Goal: Task Accomplishment & Management: Manage account settings

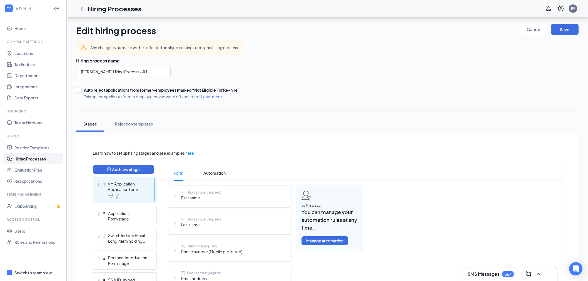
scroll to position [77, 0]
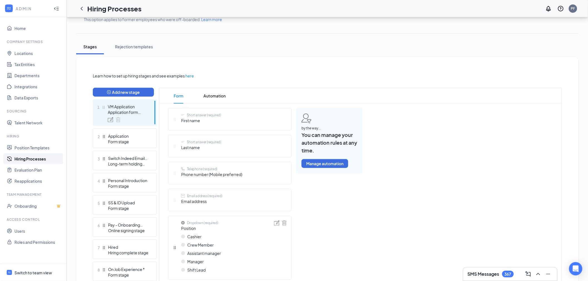
click at [20, 159] on link "Hiring Processes" at bounding box center [38, 158] width 48 height 11
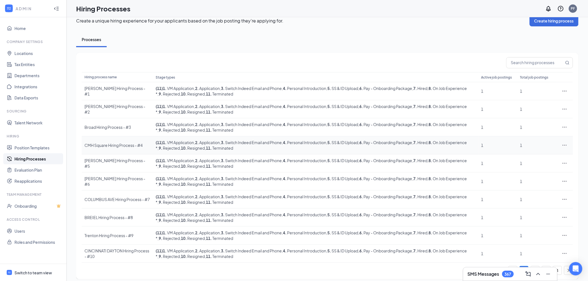
scroll to position [13, 0]
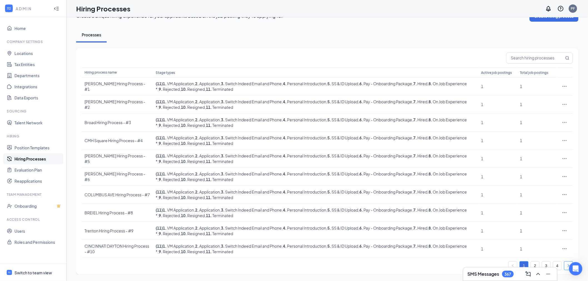
click at [567, 266] on icon "right" at bounding box center [568, 265] width 3 height 3
click at [560, 266] on link "4" at bounding box center [557, 266] width 8 height 8
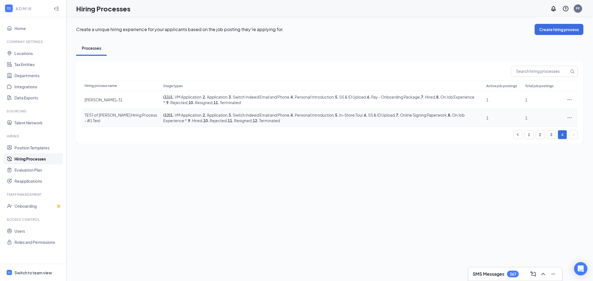
click at [106, 113] on div "TEST of [PERSON_NAME] Hiring Process - #1 Test" at bounding box center [120, 117] width 73 height 11
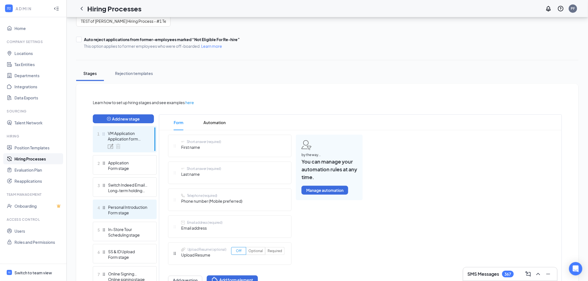
scroll to position [62, 0]
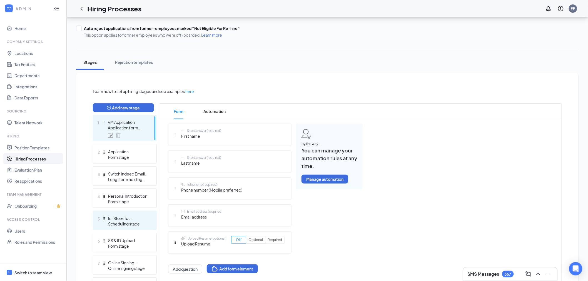
click at [118, 227] on div "Learn how to set up hiring stages and see examples here Add new stage 1 VM Appl…" at bounding box center [327, 239] width 469 height 302
click at [117, 218] on div "In-Store Tour" at bounding box center [128, 219] width 41 height 6
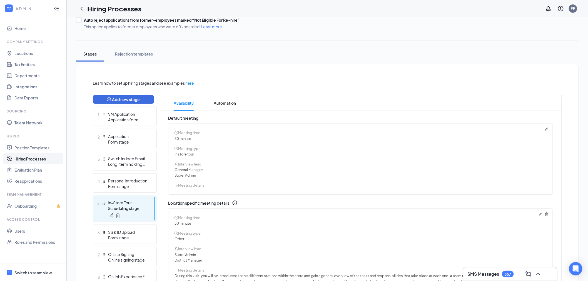
scroll to position [7, 0]
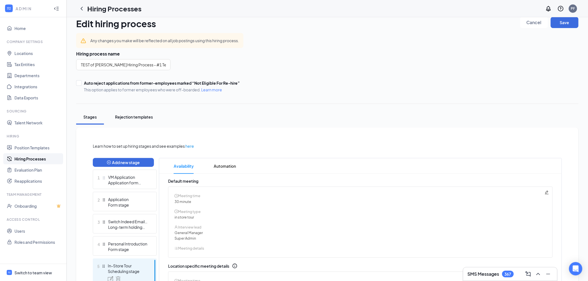
click at [142, 119] on div "Rejection templates" at bounding box center [134, 117] width 38 height 6
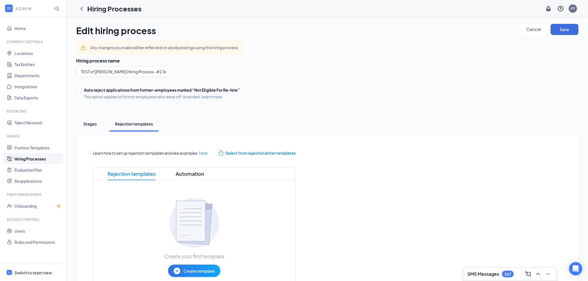
click at [95, 123] on div "Stages" at bounding box center [90, 124] width 17 height 6
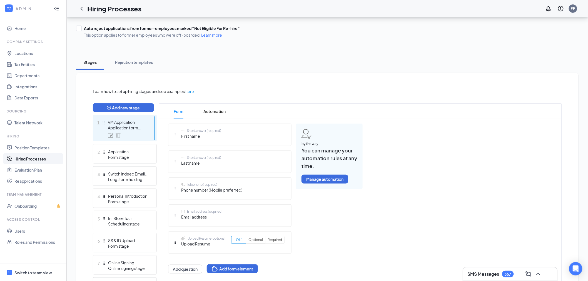
scroll to position [93, 0]
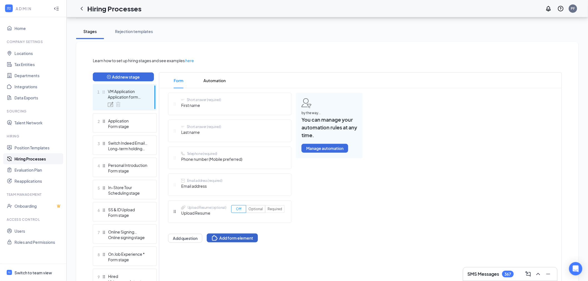
click at [233, 236] on button "Add form element" at bounding box center [232, 238] width 51 height 9
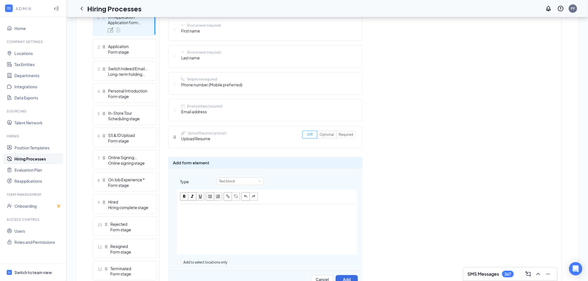
scroll to position [206, 0]
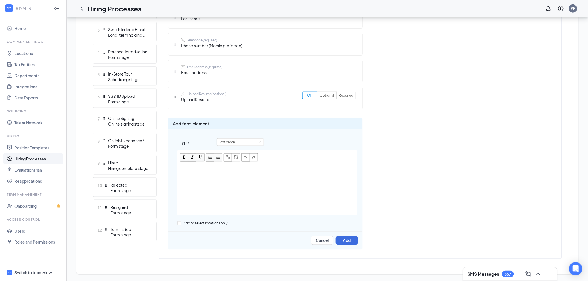
click at [206, 178] on div "Edit text" at bounding box center [267, 191] width 179 height 50
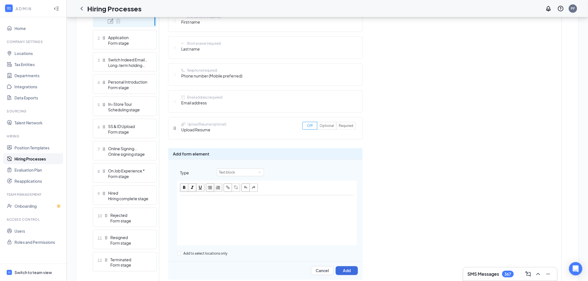
scroll to position [176, 0]
click at [235, 174] on div "Text block" at bounding box center [229, 172] width 20 height 7
drag, startPoint x: 206, startPoint y: 215, endPoint x: 208, endPoint y: 206, distance: 9.3
click at [207, 212] on div "Edit text" at bounding box center [267, 221] width 179 height 50
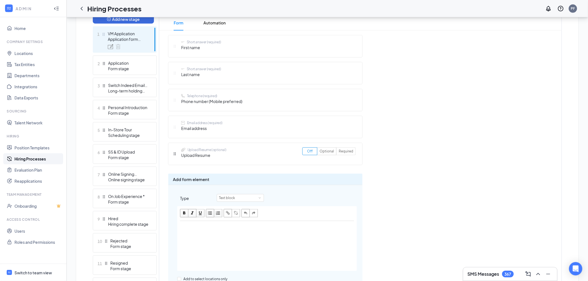
scroll to position [154, 0]
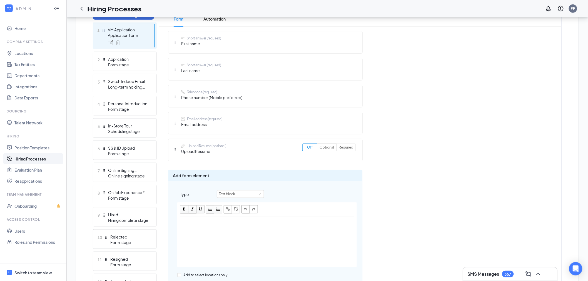
click at [233, 188] on div "Add form element Type Text block Add to select locations only Cancel Add" at bounding box center [265, 236] width 195 height 132
click at [234, 193] on div "Text block" at bounding box center [229, 194] width 20 height 7
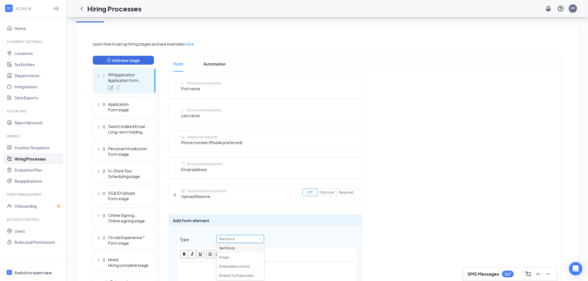
scroll to position [123, 0]
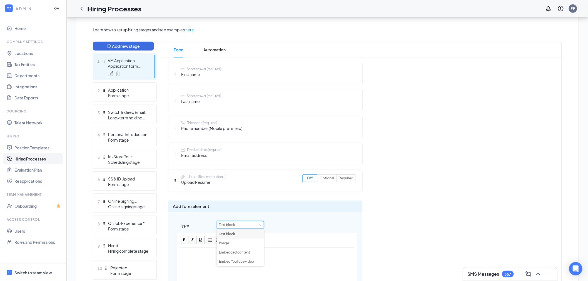
click at [205, 262] on div "Edit text" at bounding box center [267, 273] width 179 height 50
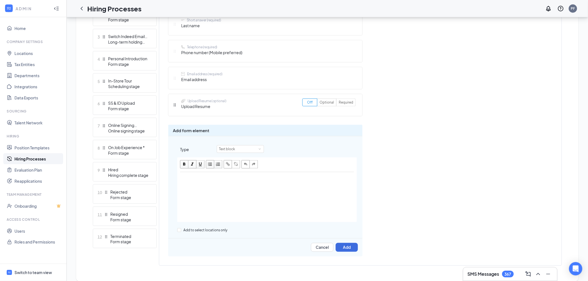
scroll to position [206, 0]
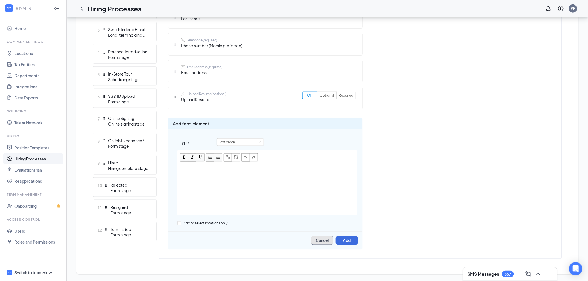
click at [315, 241] on button "Cancel" at bounding box center [322, 240] width 23 height 9
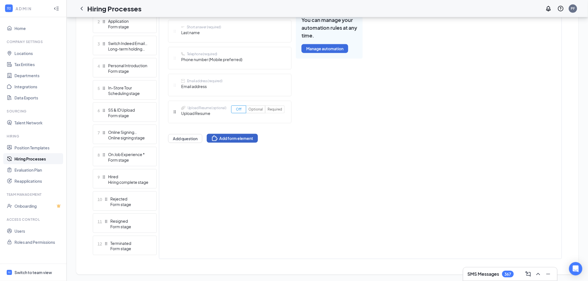
click at [249, 141] on button "Add form element" at bounding box center [232, 138] width 51 height 9
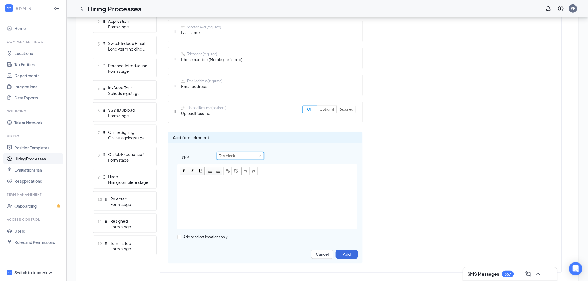
click at [240, 157] on div "Text block" at bounding box center [240, 156] width 43 height 7
click at [323, 255] on button "Cancel" at bounding box center [322, 254] width 23 height 9
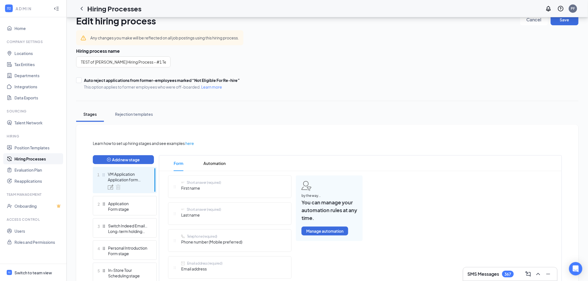
scroll to position [7, 0]
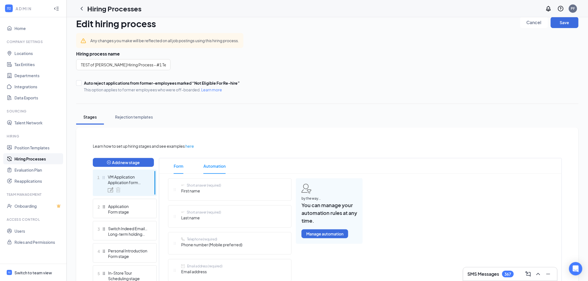
click at [211, 163] on span "Automation" at bounding box center [214, 166] width 22 height 16
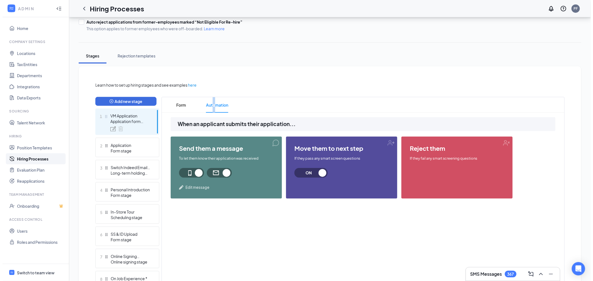
scroll to position [69, 0]
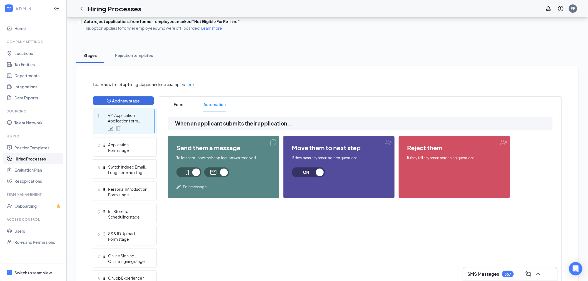
click at [198, 187] on span "Edit message" at bounding box center [195, 187] width 24 height 6
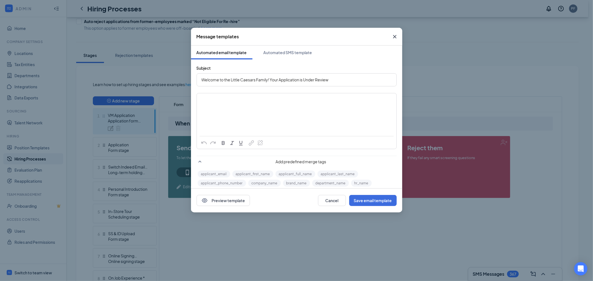
click at [236, 104] on div "Edit text" at bounding box center [296, 105] width 190 height 6
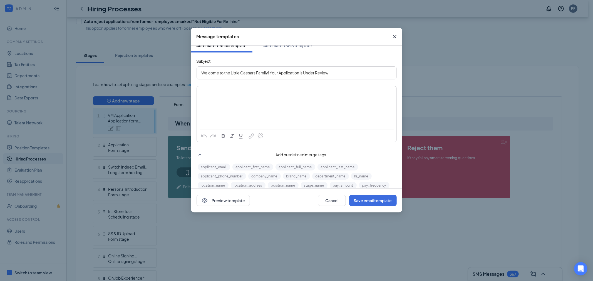
scroll to position [0, 0]
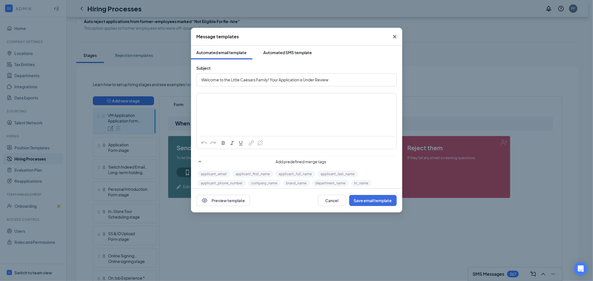
click at [278, 54] on div "Automated SMS template" at bounding box center [287, 53] width 49 height 6
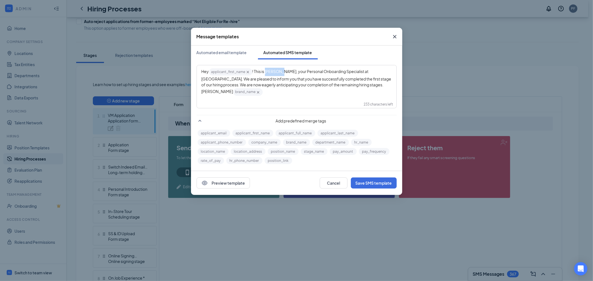
drag, startPoint x: 266, startPoint y: 71, endPoint x: 278, endPoint y: 71, distance: 12.0
click at [278, 71] on span "! This is [PERSON_NAME], your Personal Onboarding Specialist at [GEOGRAPHIC_DAT…" at bounding box center [296, 81] width 190 height 25
click at [395, 37] on icon "Cross" at bounding box center [394, 36] width 3 height 3
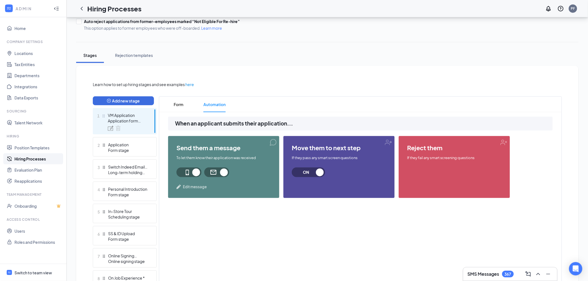
click at [198, 185] on span "Edit message" at bounding box center [195, 187] width 24 height 6
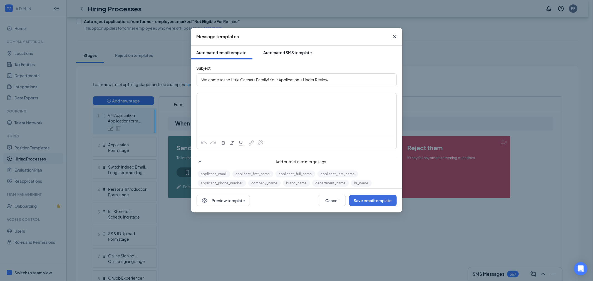
click at [288, 49] on button "Automated SMS template" at bounding box center [288, 53] width 60 height 14
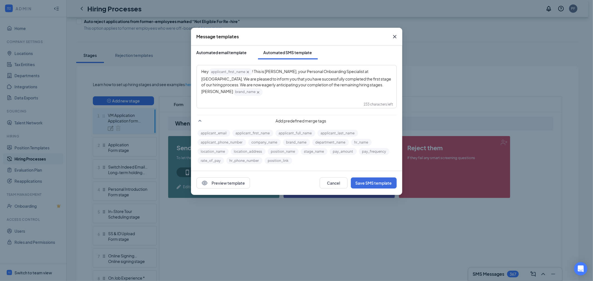
click at [232, 46] on button "Automated email template" at bounding box center [221, 53] width 61 height 14
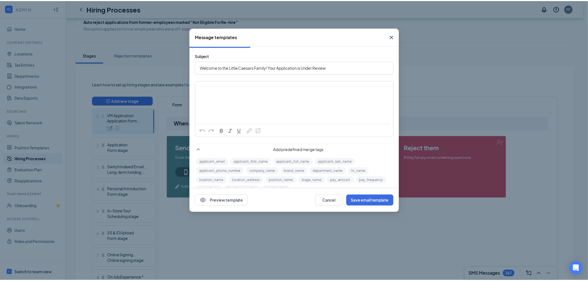
scroll to position [23, 0]
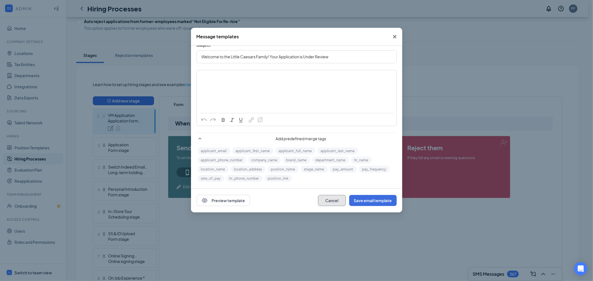
click at [331, 202] on button "Cancel" at bounding box center [332, 200] width 28 height 11
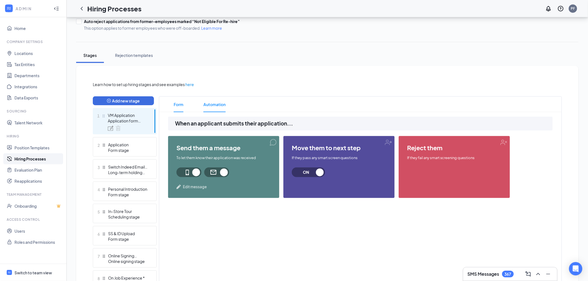
click at [173, 105] on li "Form" at bounding box center [178, 105] width 21 height 16
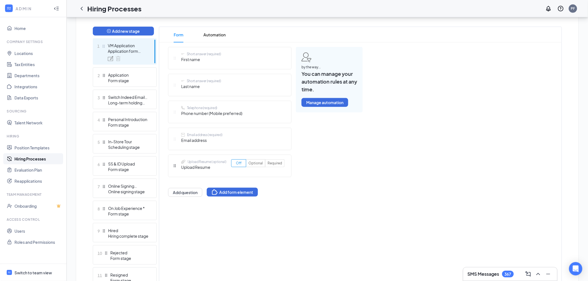
scroll to position [131, 0]
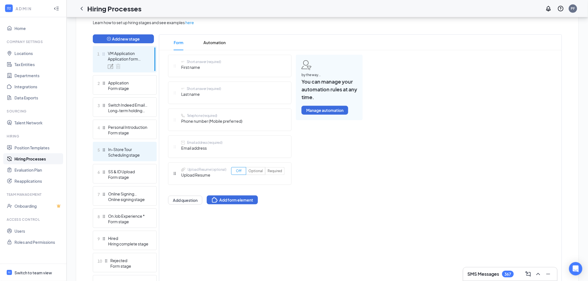
click at [131, 152] on div "Scheduling stage" at bounding box center [128, 155] width 41 height 6
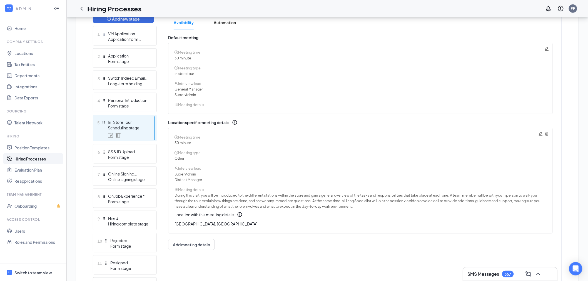
scroll to position [192, 0]
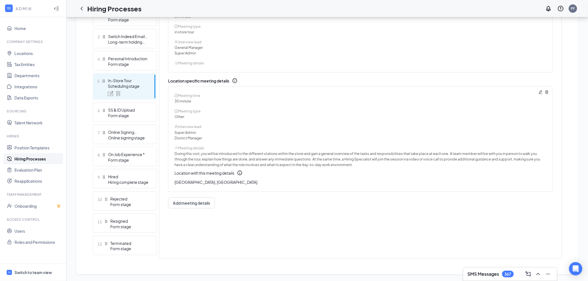
click at [190, 197] on div "Default meeting Meeting time 30 minute Meeting type in store tour Interview lea…" at bounding box center [360, 101] width 385 height 216
click at [186, 204] on span "Add meeting details" at bounding box center [191, 203] width 37 height 6
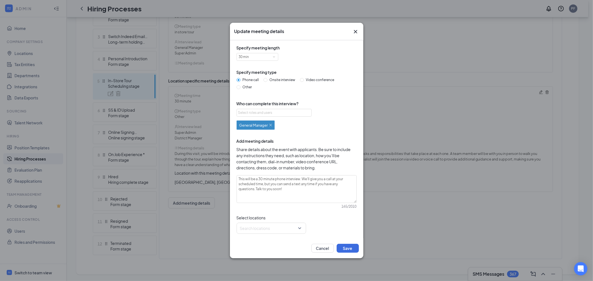
click at [351, 32] on div "Update meeting details" at bounding box center [296, 31] width 125 height 6
click at [354, 32] on icon "Cross" at bounding box center [355, 31] width 7 height 7
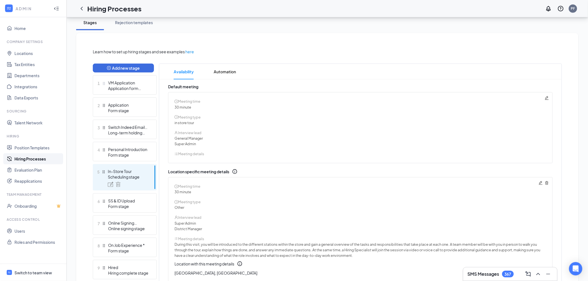
scroll to position [69, 0]
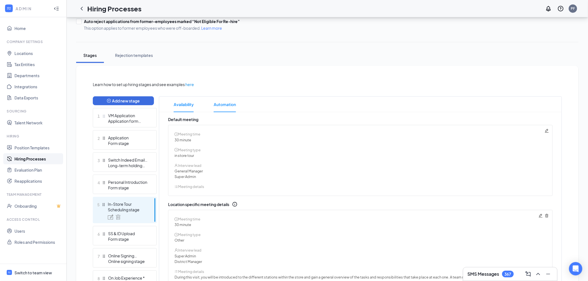
click at [224, 104] on span "Automation" at bounding box center [225, 105] width 22 height 16
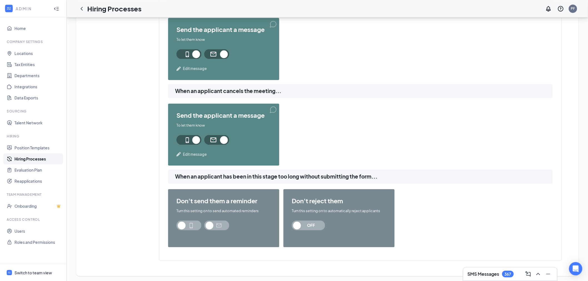
scroll to position [527, 0]
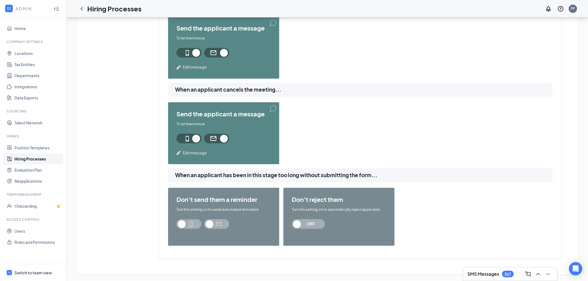
click at [191, 225] on span at bounding box center [188, 224] width 25 height 10
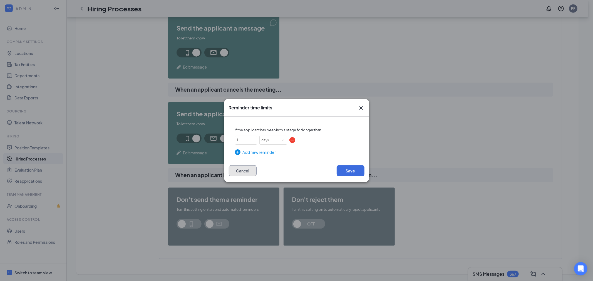
click at [242, 170] on button "Cancel" at bounding box center [243, 170] width 28 height 11
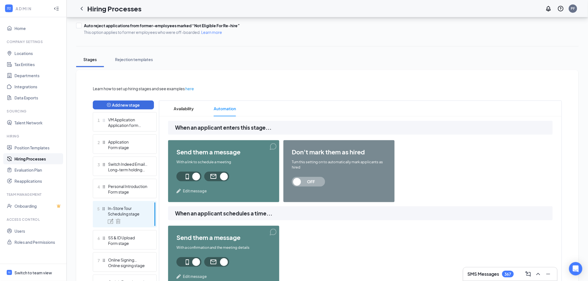
scroll to position [64, 0]
click at [200, 190] on span "Edit message" at bounding box center [195, 192] width 24 height 6
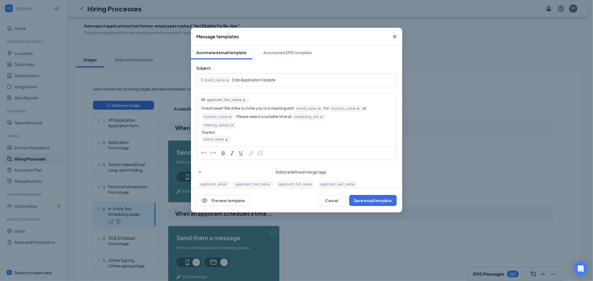
click at [270, 108] on span "Great news! We'd like to invite you to a meeting with" at bounding box center [247, 108] width 93 height 5
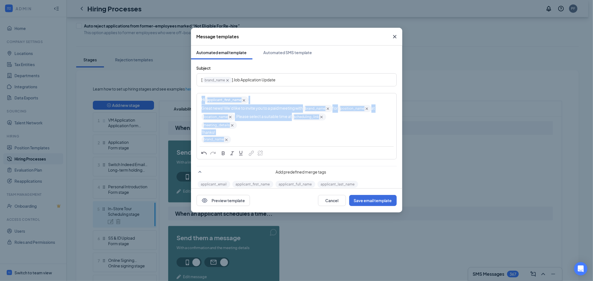
drag, startPoint x: 241, startPoint y: 140, endPoint x: 180, endPoint y: 79, distance: 85.9
click at [178, 79] on div "Message templates Automated email template Automated SMS template Subject [ bra…" at bounding box center [296, 140] width 593 height 281
copy div "Hi applicant_first_name‌‌‌‌ {{applicant_first_name}} , Great news! We'd like to…"
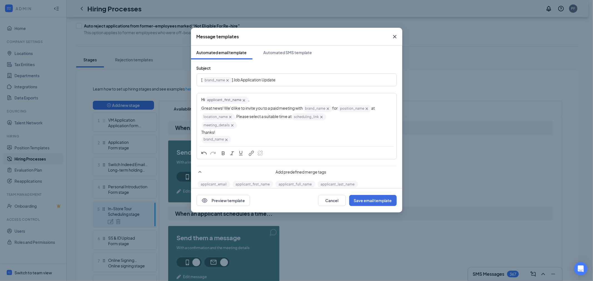
click at [395, 37] on icon "Cross" at bounding box center [394, 36] width 3 height 3
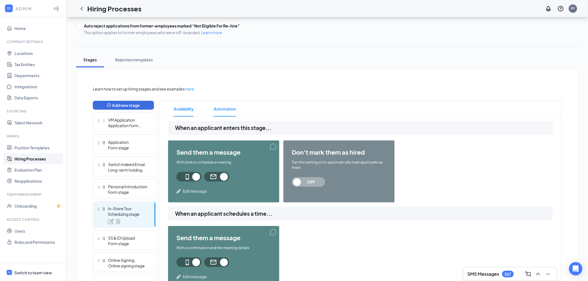
click at [194, 111] on li "Availability" at bounding box center [183, 109] width 31 height 16
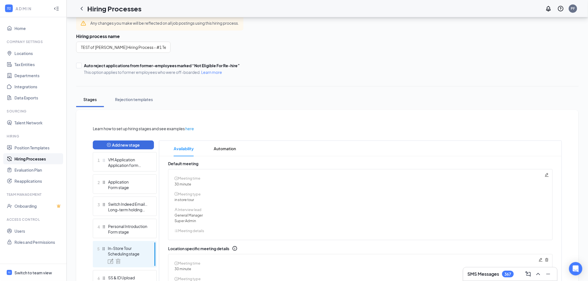
scroll to position [7, 0]
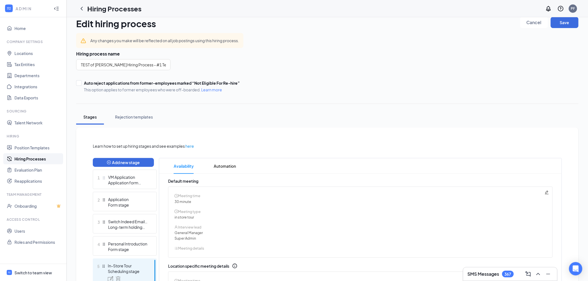
click at [188, 146] on span "here" at bounding box center [189, 146] width 9 height 6
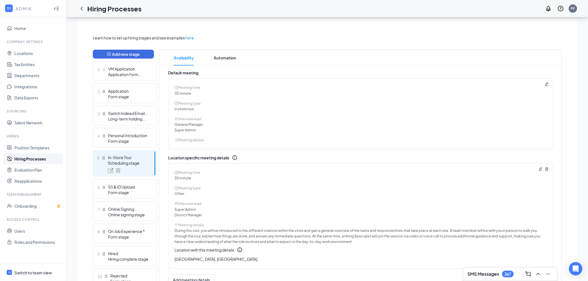
scroll to position [131, 0]
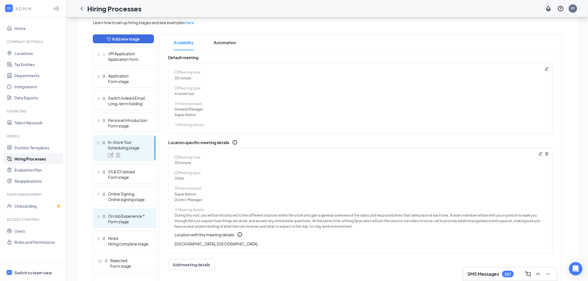
click at [131, 220] on div "Form stage" at bounding box center [128, 222] width 41 height 6
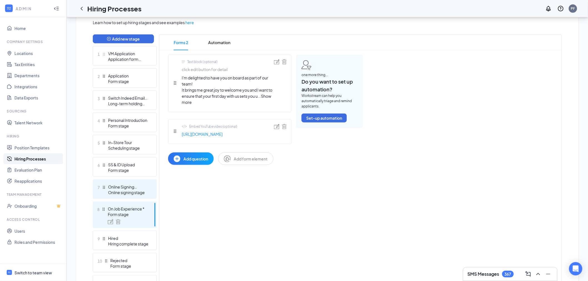
click at [124, 190] on div "Online signing stage" at bounding box center [128, 193] width 41 height 6
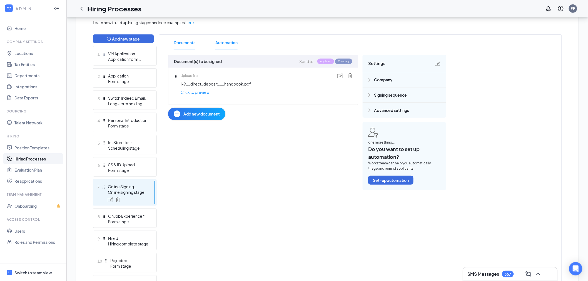
click at [226, 44] on span "Automation" at bounding box center [226, 43] width 22 height 16
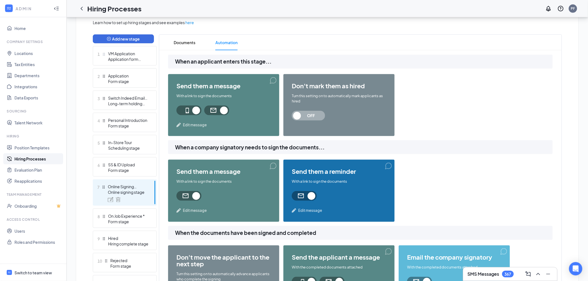
click at [192, 122] on span "Edit message" at bounding box center [195, 125] width 24 height 6
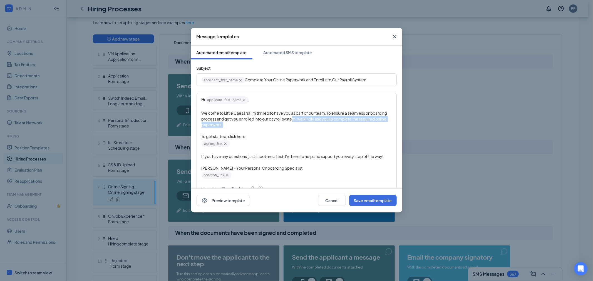
drag, startPoint x: 301, startPoint y: 120, endPoint x: 317, endPoint y: 119, distance: 16.2
click at [317, 119] on div "Welcome to Little Caesars! I'm thrilled to have you as part of our team. To ens…" at bounding box center [296, 119] width 190 height 18
click at [220, 125] on span "Welcome to Little Caesars! I'm thrilled to have you as part of our team. To ens…" at bounding box center [294, 119] width 186 height 17
click at [396, 36] on icon "Cross" at bounding box center [394, 36] width 7 height 7
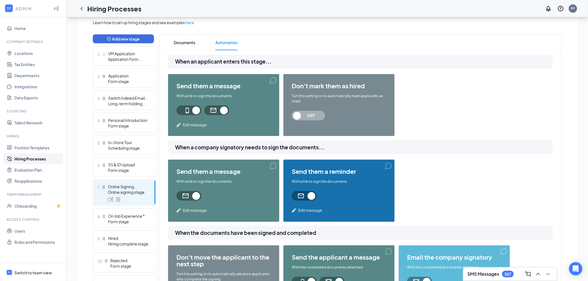
click at [129, 190] on div "Online signing stage" at bounding box center [128, 193] width 41 height 6
click at [188, 36] on span "Documents" at bounding box center [185, 43] width 22 height 16
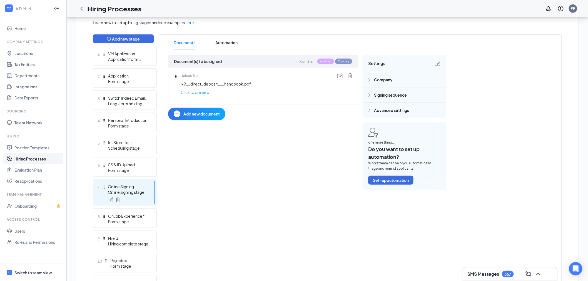
click at [199, 91] on link "Click to preview" at bounding box center [195, 92] width 29 height 6
